Goal: Information Seeking & Learning: Compare options

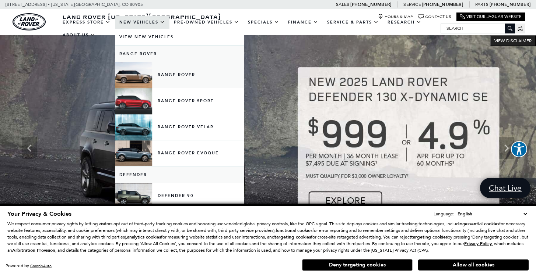
click at [160, 80] on link "Range Rover" at bounding box center [179, 75] width 129 height 26
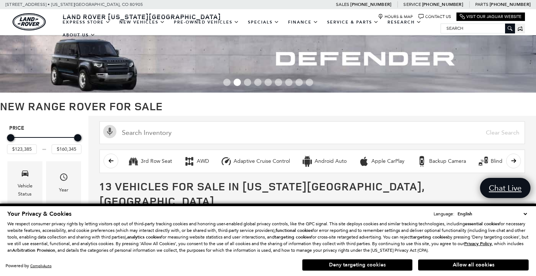
click at [352, 266] on button "Deny targeting cookies" at bounding box center [357, 266] width 110 height 12
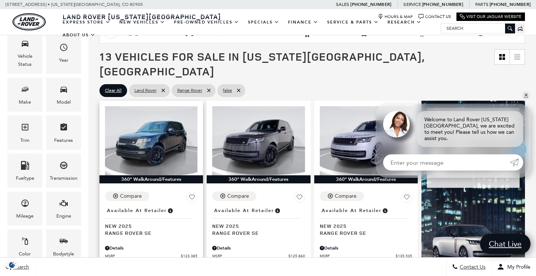
scroll to position [131, 0]
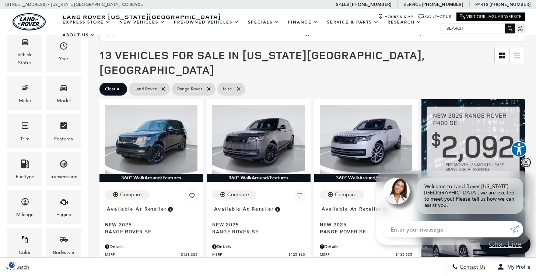
click at [527, 167] on link "✕" at bounding box center [525, 162] width 9 height 9
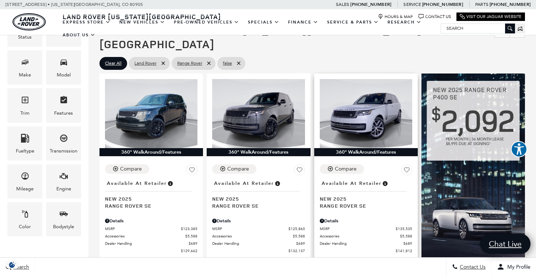
scroll to position [159, 0]
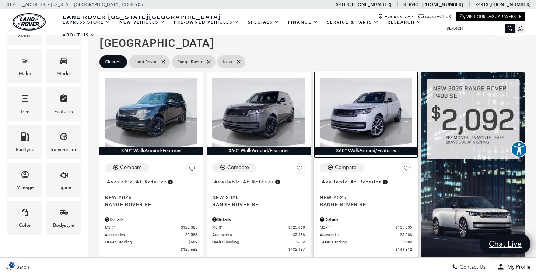
click at [366, 98] on img at bounding box center [366, 112] width 92 height 69
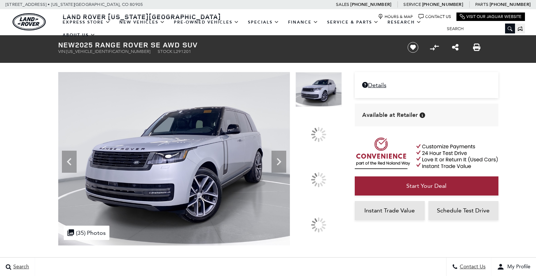
click at [321, 179] on div at bounding box center [318, 179] width 21 height 21
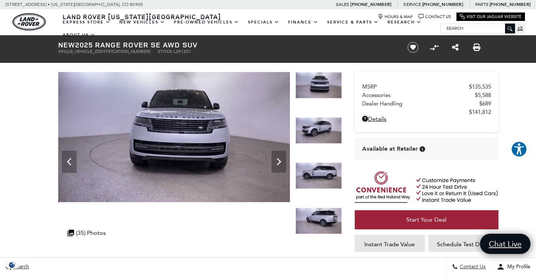
click at [280, 160] on icon "Next" at bounding box center [278, 162] width 15 height 15
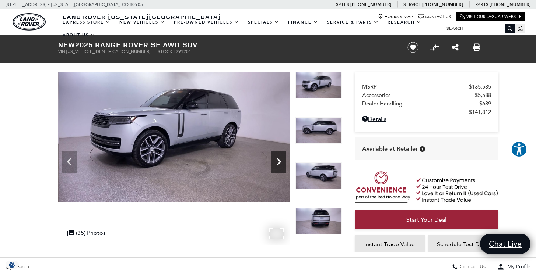
click at [281, 161] on icon "Next" at bounding box center [278, 162] width 15 height 15
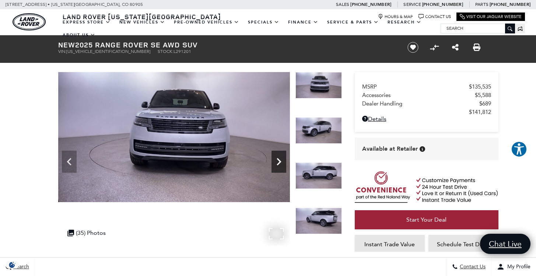
click at [281, 161] on icon "Next" at bounding box center [278, 162] width 15 height 15
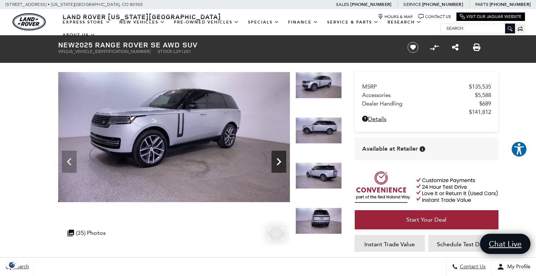
click at [281, 161] on icon "Next" at bounding box center [278, 162] width 15 height 15
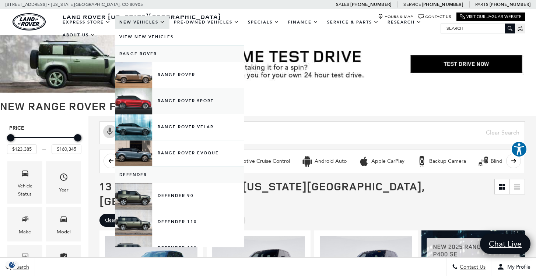
click at [164, 109] on link "Range Rover Sport" at bounding box center [179, 101] width 129 height 26
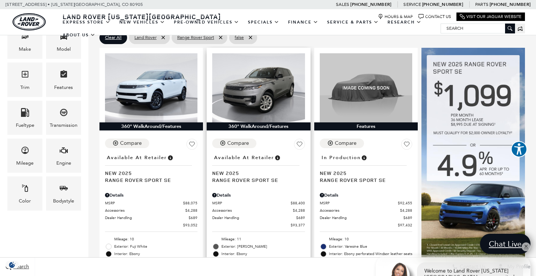
scroll to position [193, 0]
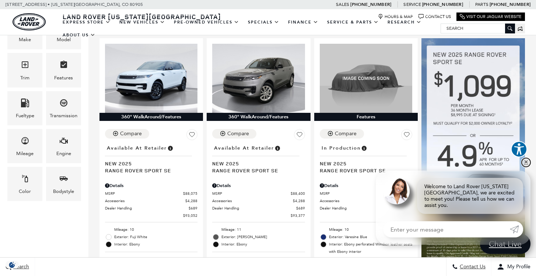
click at [526, 166] on link "✕" at bounding box center [525, 162] width 9 height 9
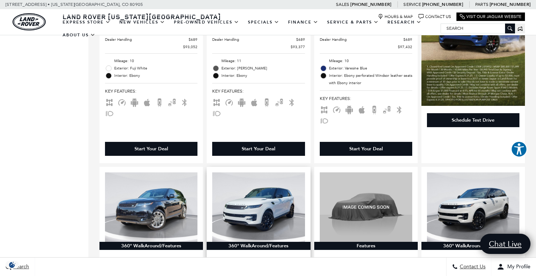
scroll to position [0, 0]
